Goal: Task Accomplishment & Management: Manage account settings

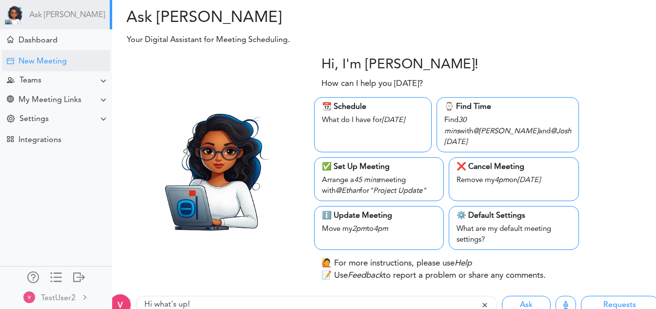
click at [76, 58] on div "New Meeting" at bounding box center [56, 60] width 108 height 21
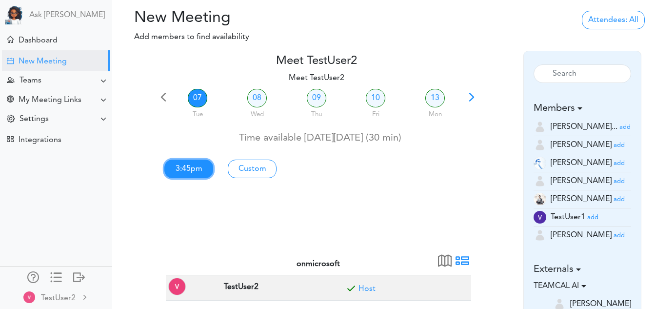
click at [188, 166] on link "3:45pm" at bounding box center [188, 169] width 49 height 19
type input "Meet TestUser2"
type input "https://meet.google.com/hzm-fizs-ueh"
type input "2025-10-07T15:45"
type input "2025-10-07T16:15"
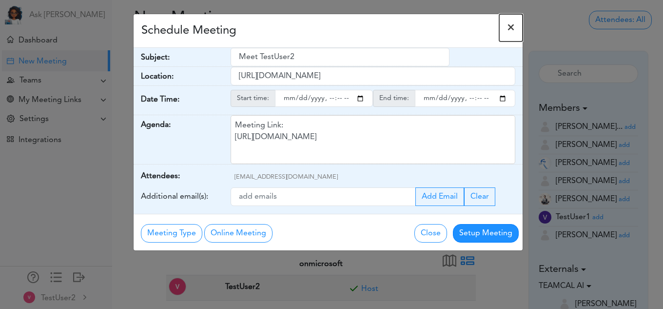
click at [514, 24] on span "×" at bounding box center [511, 28] width 8 height 12
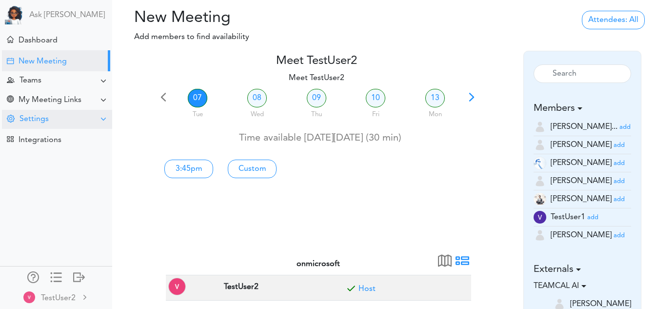
click at [51, 118] on div "Settings" at bounding box center [57, 119] width 110 height 19
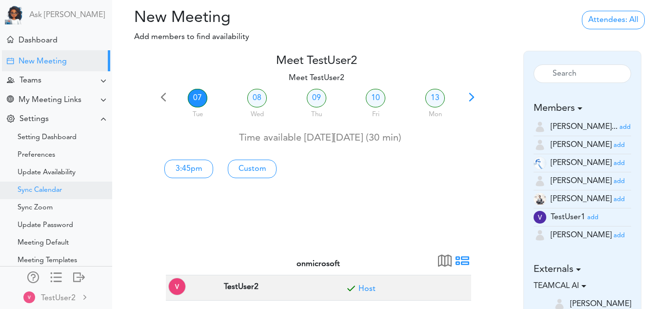
click at [47, 190] on div "Sync Calendar" at bounding box center [40, 190] width 44 height 5
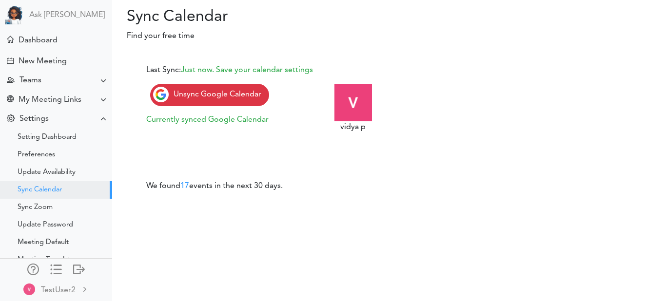
scroll to position [39, 0]
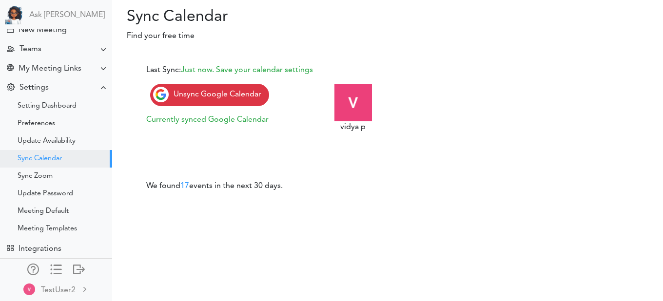
click at [232, 98] on span "Unsync Google Calendar" at bounding box center [218, 95] width 88 height 8
